Goal: Information Seeking & Learning: Learn about a topic

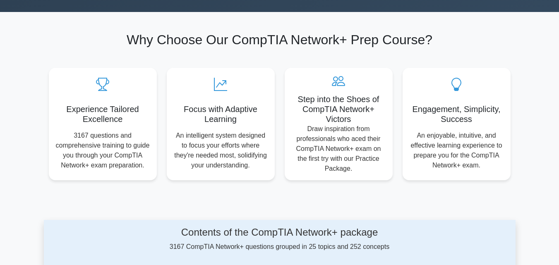
scroll to position [331, 0]
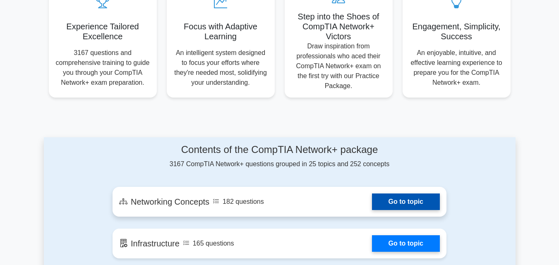
click at [387, 204] on link "Go to topic" at bounding box center [406, 202] width 68 height 17
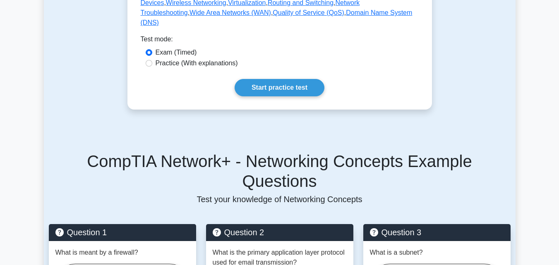
scroll to position [455, 0]
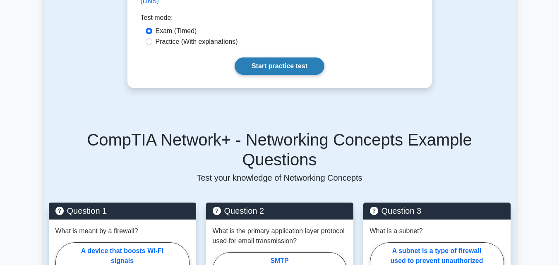
click at [276, 75] on link "Start practice test" at bounding box center [280, 66] width 90 height 17
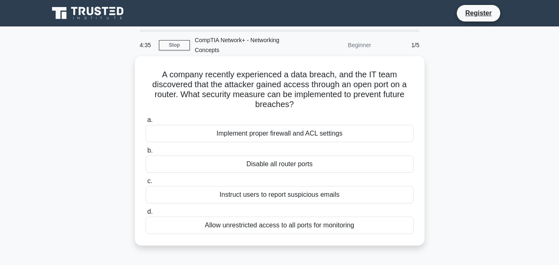
click at [265, 133] on div "Implement proper firewall and ACL settings" at bounding box center [280, 133] width 268 height 17
click at [146, 123] on input "a. Implement proper firewall and ACL settings" at bounding box center [146, 120] width 0 height 5
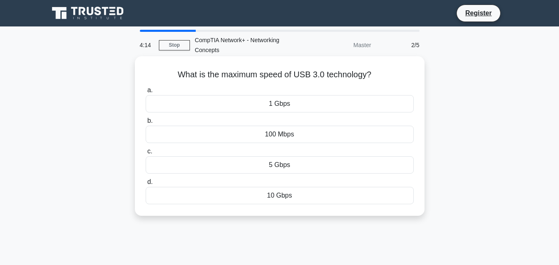
click at [296, 104] on div "1 Gbps" at bounding box center [280, 103] width 268 height 17
click at [146, 93] on input "a. 1 Gbps" at bounding box center [146, 90] width 0 height 5
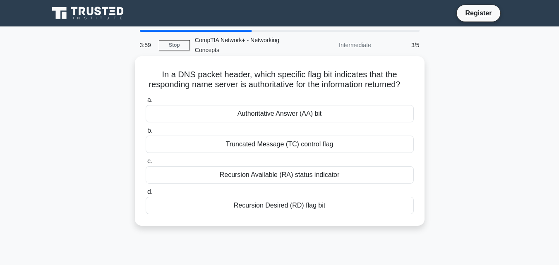
click at [301, 153] on div "Truncated Message (TC) control flag" at bounding box center [280, 144] width 268 height 17
click at [146, 134] on input "b. Truncated Message (TC) control flag" at bounding box center [146, 130] width 0 height 5
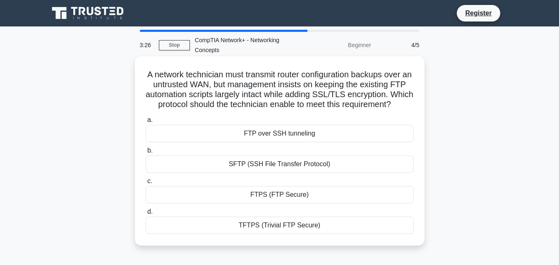
click at [312, 204] on div "FTPS (FTP Secure)" at bounding box center [280, 194] width 268 height 17
click at [146, 184] on input "c. FTPS (FTP Secure)" at bounding box center [146, 181] width 0 height 5
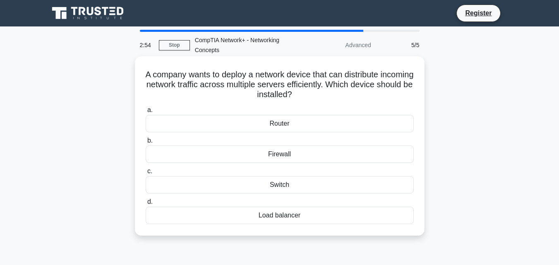
click at [289, 127] on div "Router" at bounding box center [280, 123] width 268 height 17
click at [146, 113] on input "a. Router" at bounding box center [146, 110] width 0 height 5
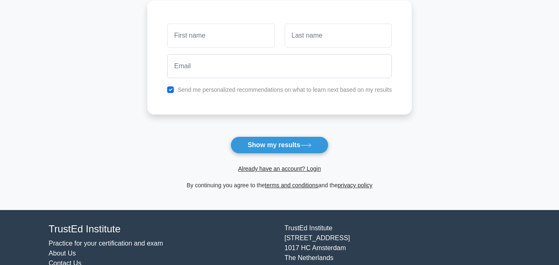
scroll to position [124, 0]
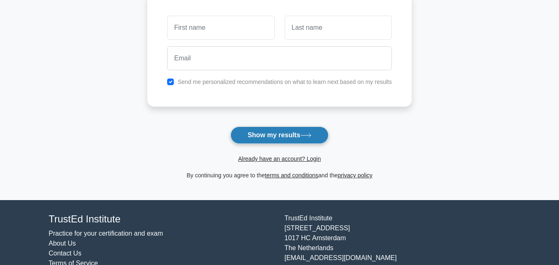
click at [282, 138] on button "Show my results" at bounding box center [280, 135] width 98 height 17
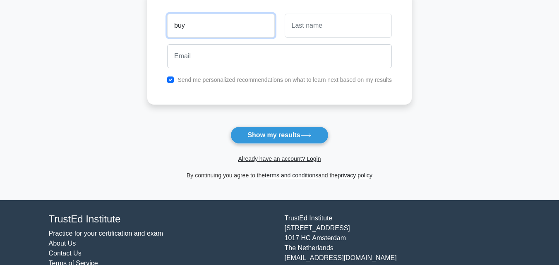
type input "buy"
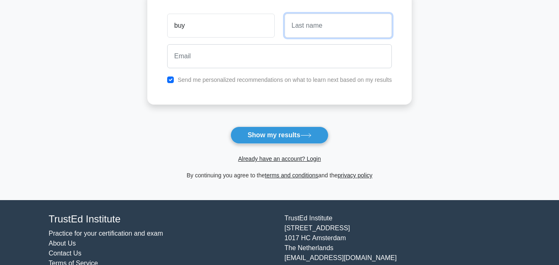
click at [337, 26] on input "text" at bounding box center [338, 26] width 107 height 24
type input "ojh8"
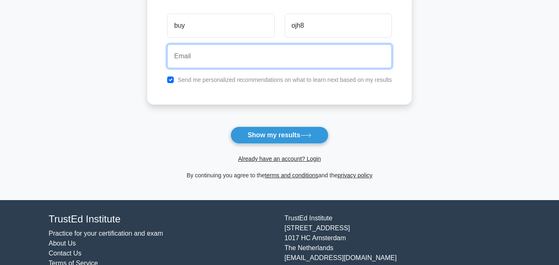
click at [240, 52] on input "email" at bounding box center [279, 56] width 225 height 24
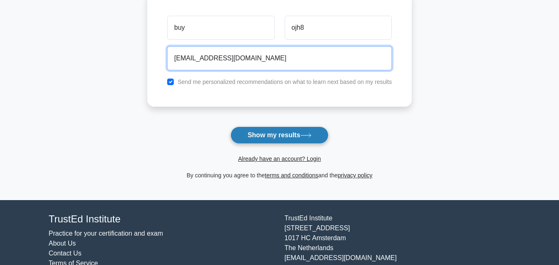
type input "sksubhani32@gmai.com"
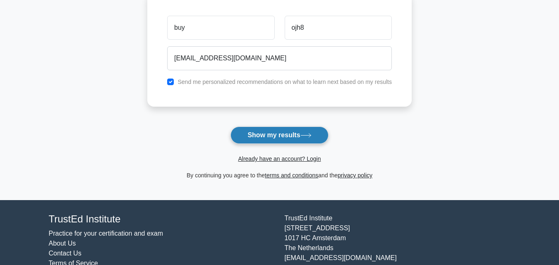
click at [248, 137] on button "Show my results" at bounding box center [280, 135] width 98 height 17
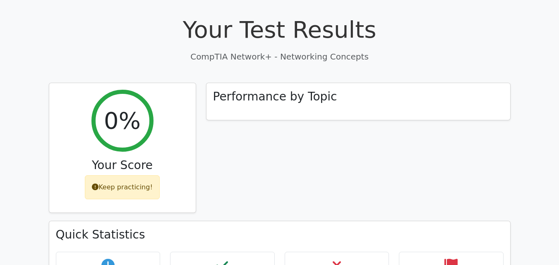
scroll to position [248, 0]
